Goal: Consume media (video, audio)

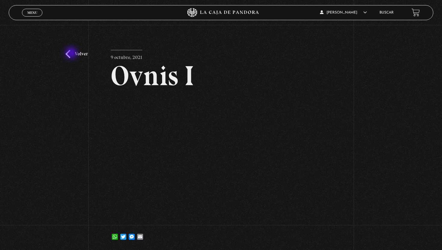
click at [72, 53] on link "Volver" at bounding box center [77, 54] width 22 height 8
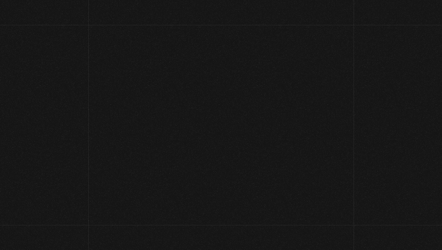
scroll to position [112, 0]
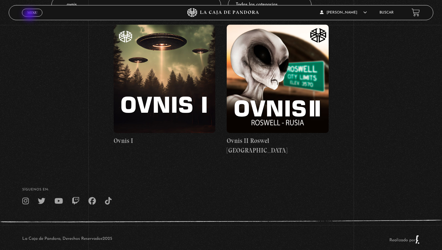
click at [30, 15] on link "Menu Cerrar" at bounding box center [32, 13] width 20 height 8
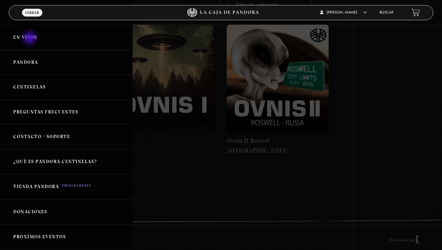
click at [30, 38] on link "En vivos" at bounding box center [66, 37] width 133 height 25
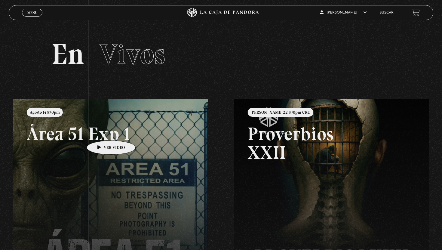
click at [101, 131] on link at bounding box center [234, 224] width 442 height 250
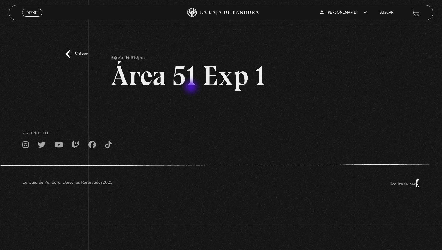
click at [191, 87] on h2 "Área 51 Exp 1" at bounding box center [221, 76] width 221 height 28
